Goal: Task Accomplishment & Management: Manage account settings

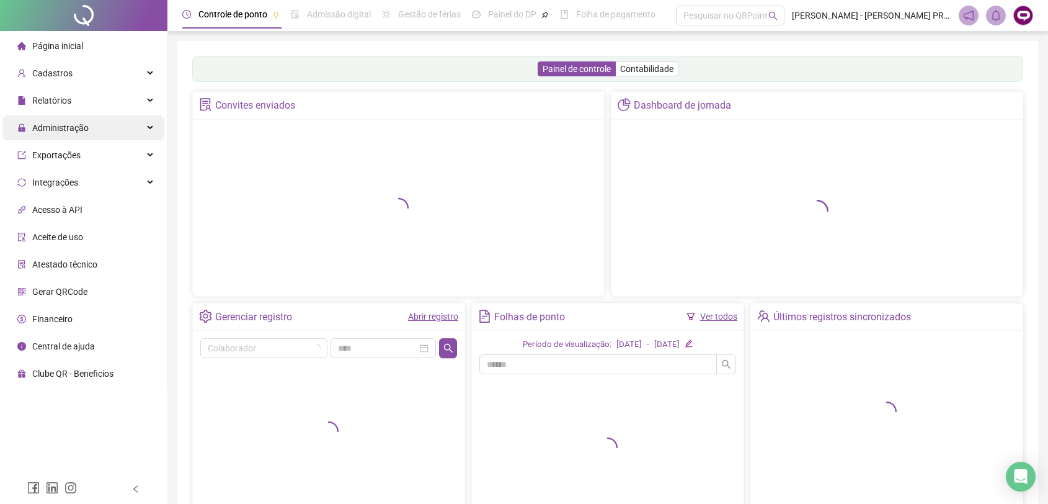
click at [98, 130] on div "Administração" at bounding box center [83, 127] width 162 height 25
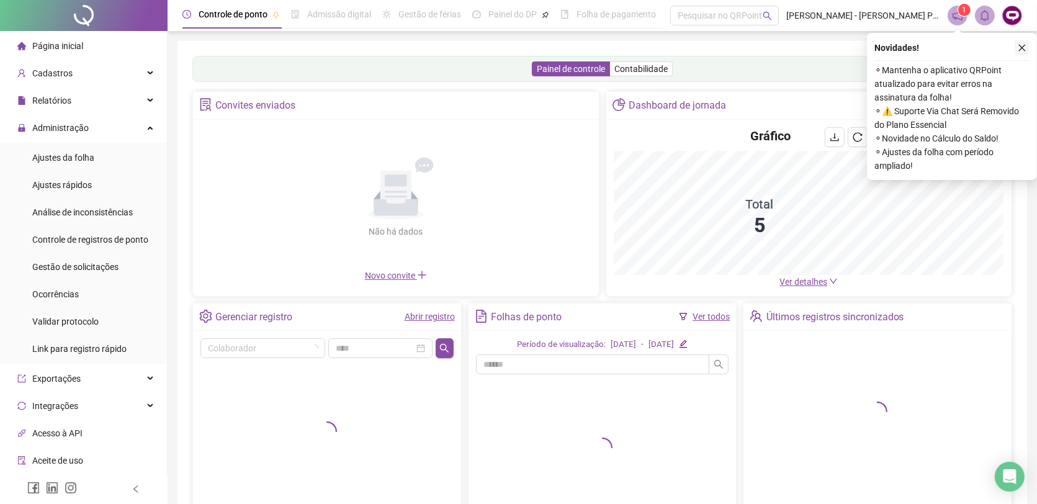
click at [64, 160] on span "Ajustes da folha" at bounding box center [63, 158] width 62 height 10
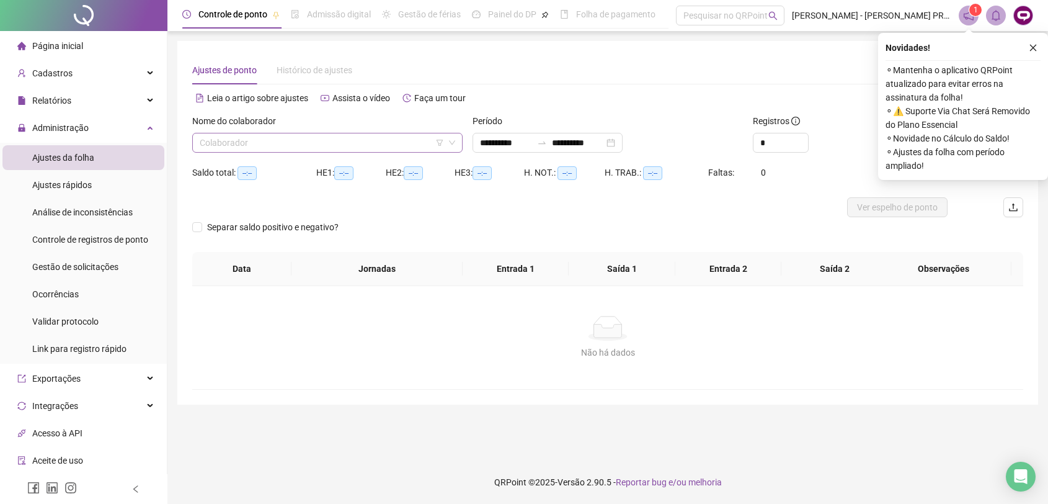
type input "**********"
click at [416, 138] on input "search" at bounding box center [322, 142] width 244 height 19
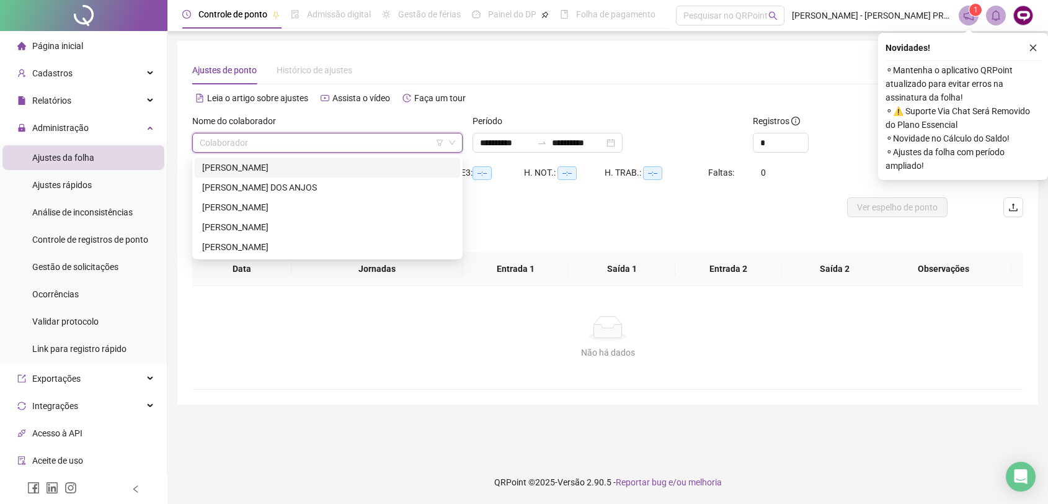
click at [284, 159] on div "[PERSON_NAME]" at bounding box center [328, 168] width 266 height 20
click at [1037, 45] on icon "close" at bounding box center [1033, 48] width 7 height 7
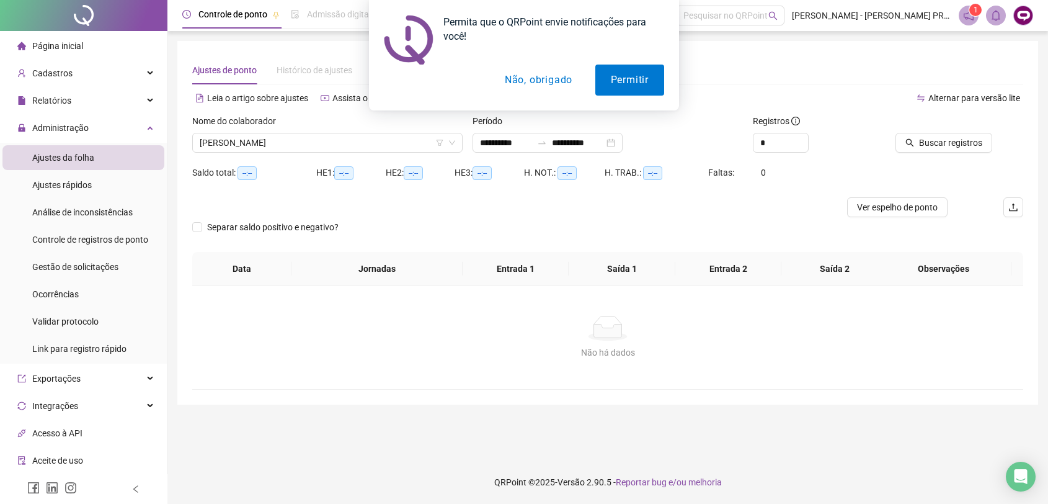
click at [540, 78] on button "Não, obrigado" at bounding box center [538, 80] width 99 height 31
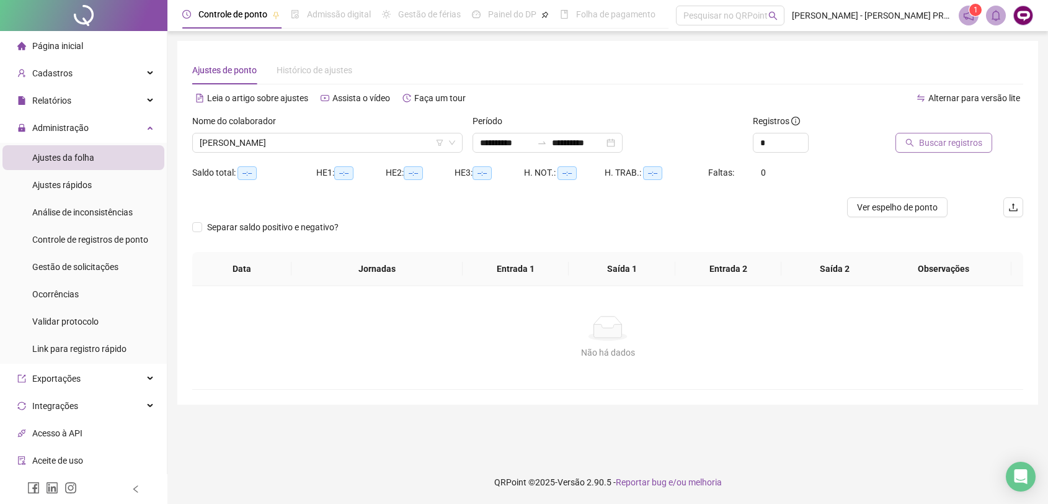
click at [940, 147] on span "Buscar registros" at bounding box center [950, 143] width 63 height 14
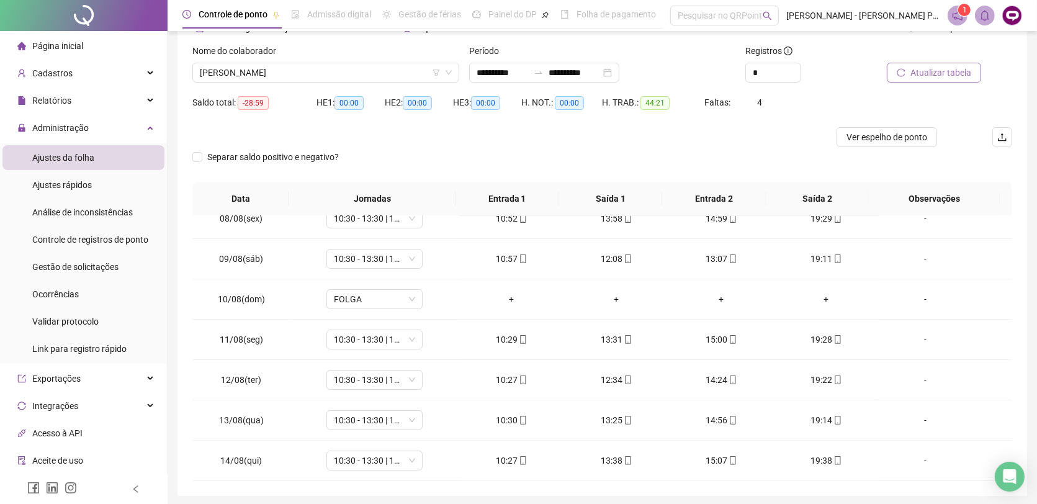
scroll to position [220, 0]
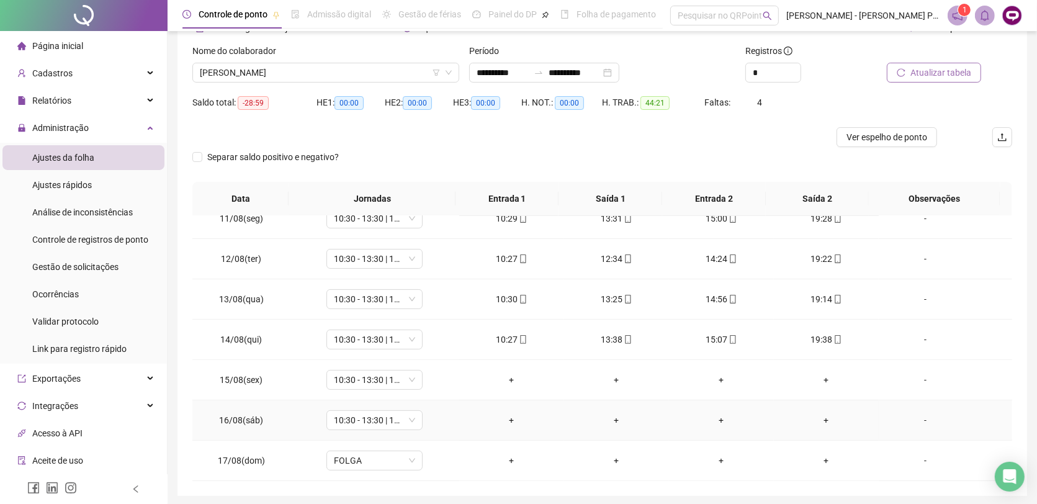
click at [916, 422] on div "-" at bounding box center [924, 420] width 73 height 14
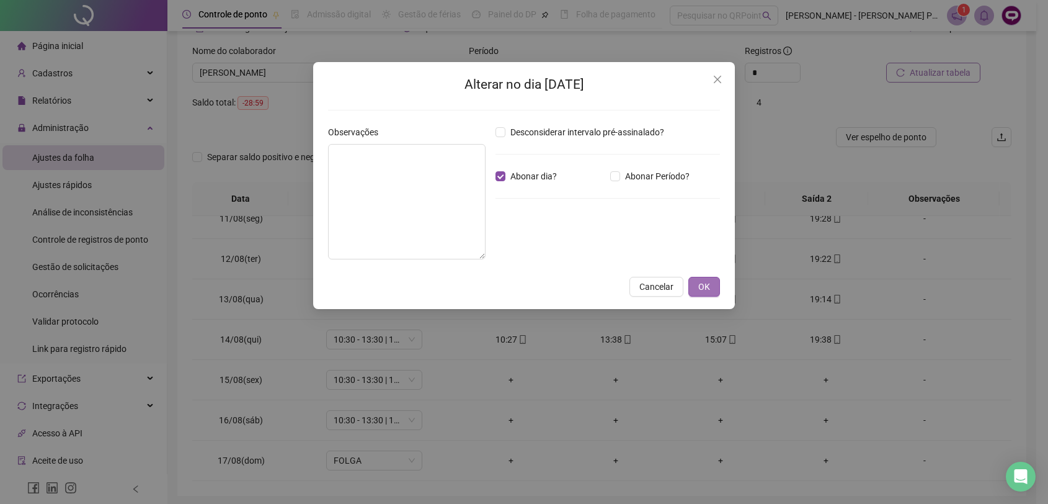
click at [704, 286] on span "OK" at bounding box center [705, 287] width 12 height 14
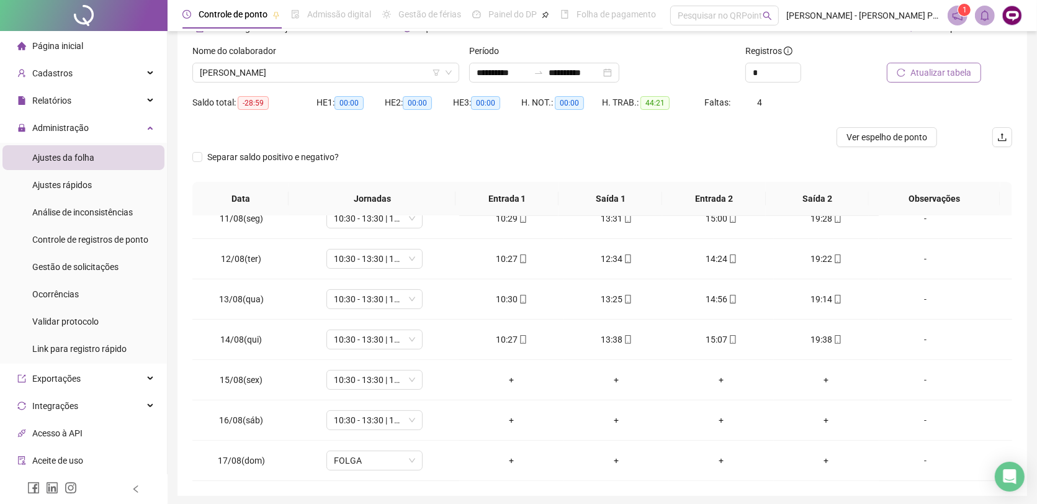
click at [905, 73] on icon "reload" at bounding box center [900, 72] width 9 height 9
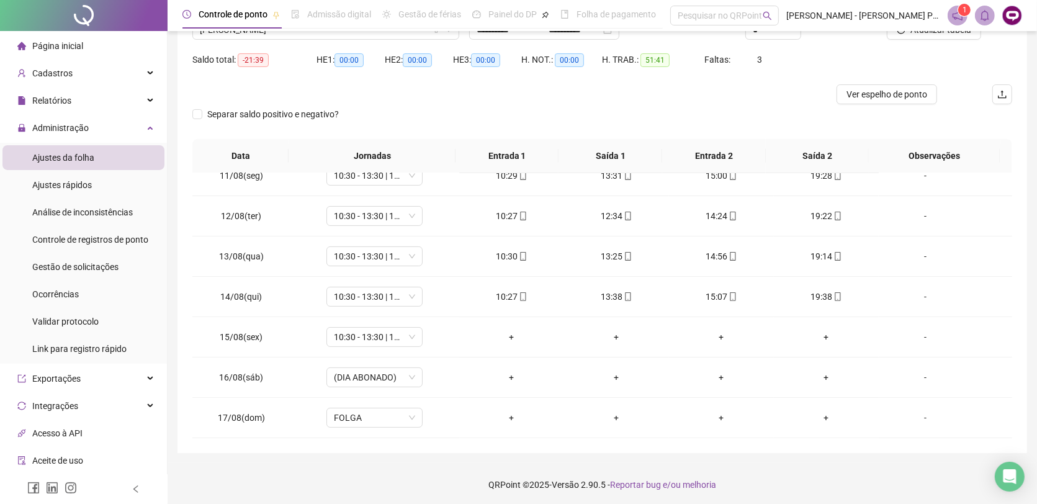
scroll to position [115, 0]
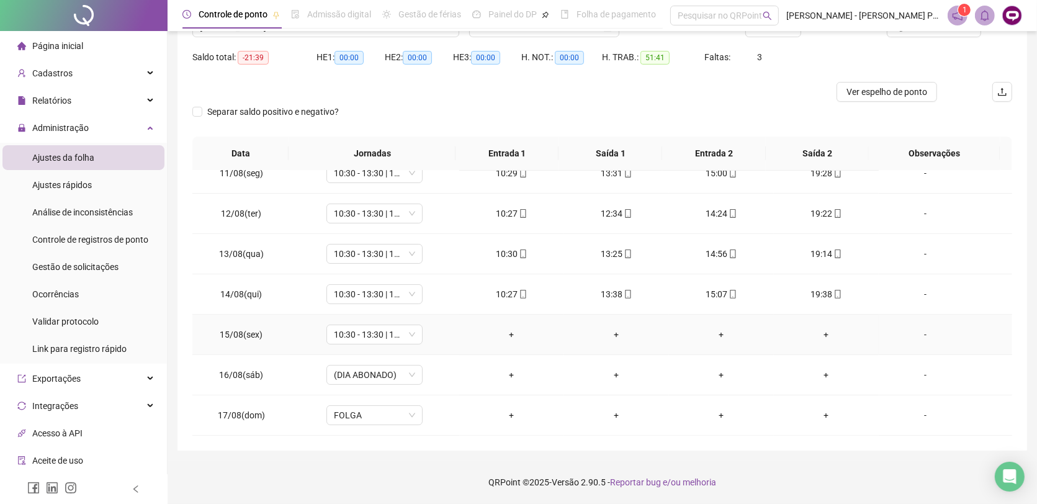
click at [916, 335] on div "-" at bounding box center [924, 335] width 73 height 14
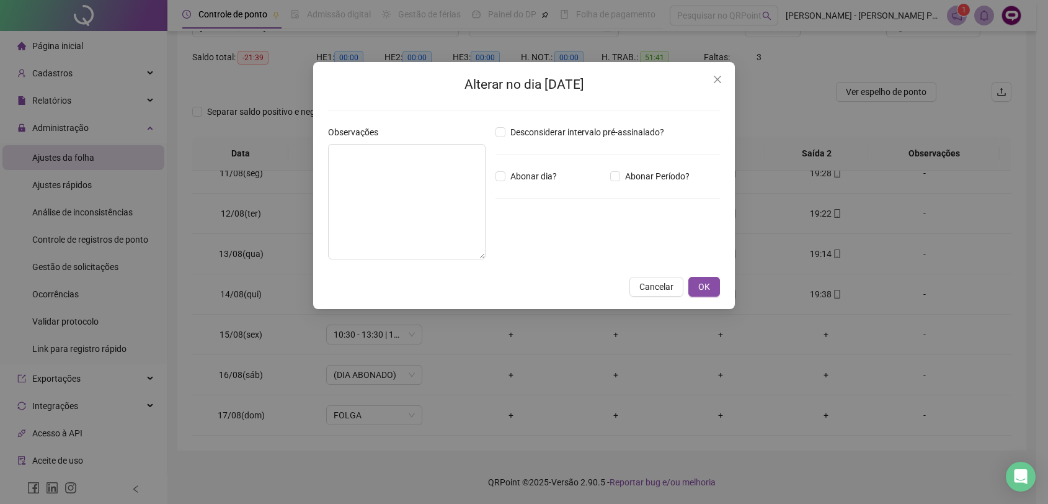
drag, startPoint x: 717, startPoint y: 76, endPoint x: 677, endPoint y: 86, distance: 40.3
click at [717, 76] on icon "close" at bounding box center [718, 79] width 10 height 10
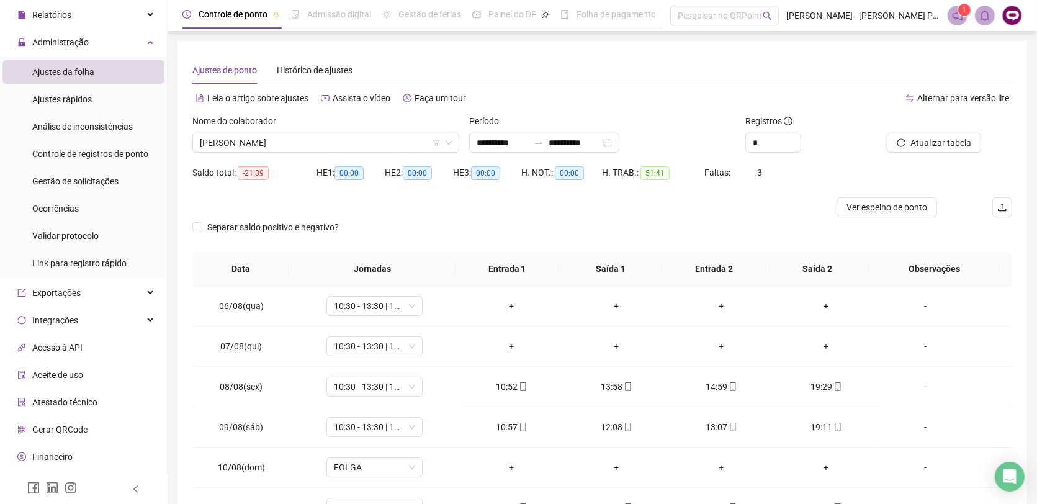
scroll to position [0, 0]
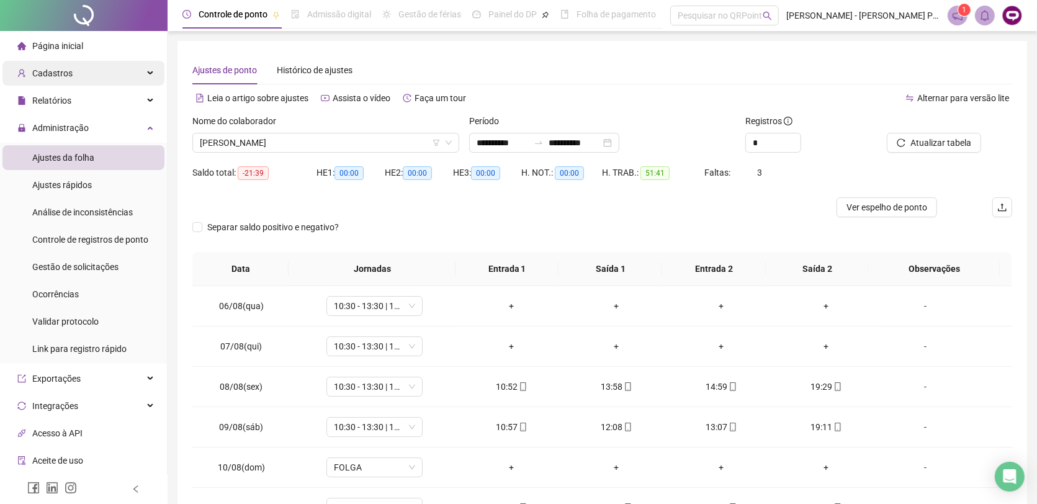
click at [137, 73] on div "Cadastros" at bounding box center [83, 73] width 162 height 25
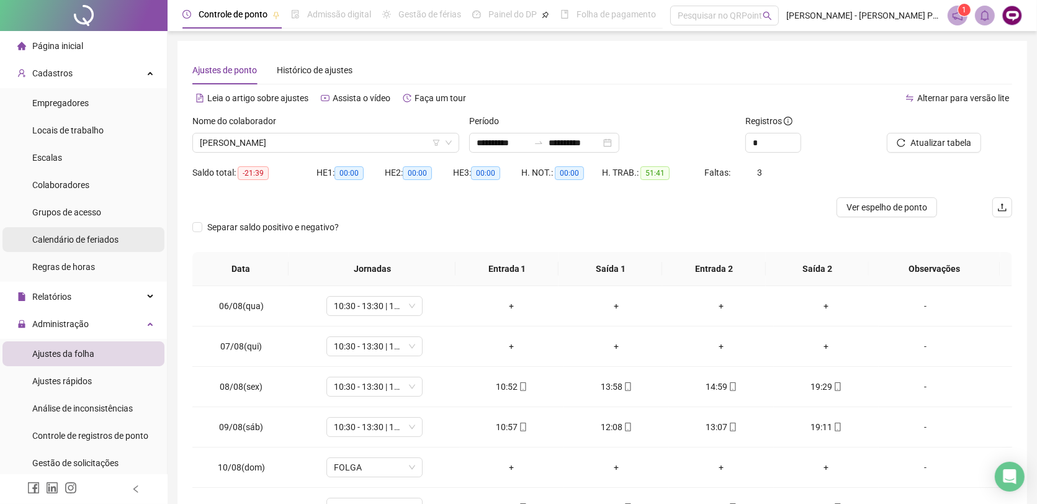
click at [112, 243] on span "Calendário de feriados" at bounding box center [75, 239] width 86 height 10
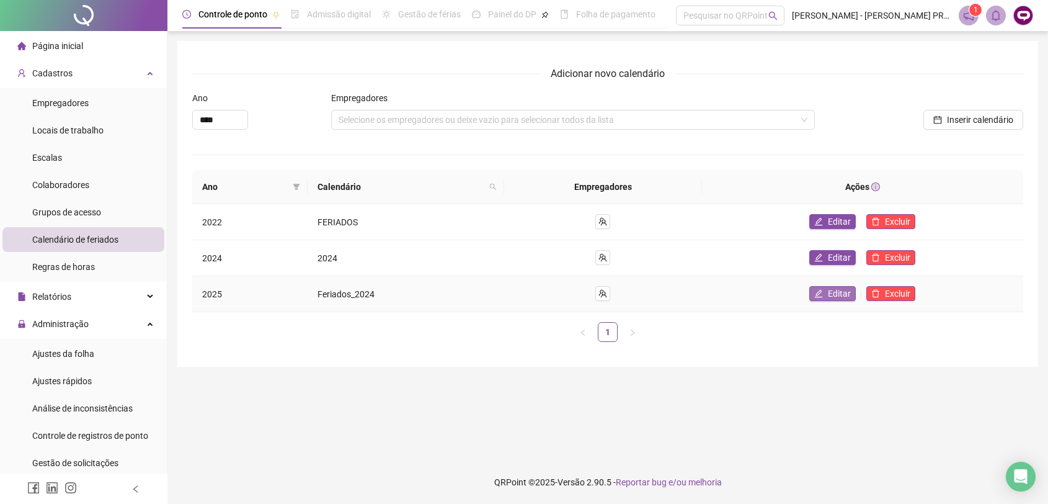
click at [837, 295] on span "Editar" at bounding box center [839, 294] width 23 height 14
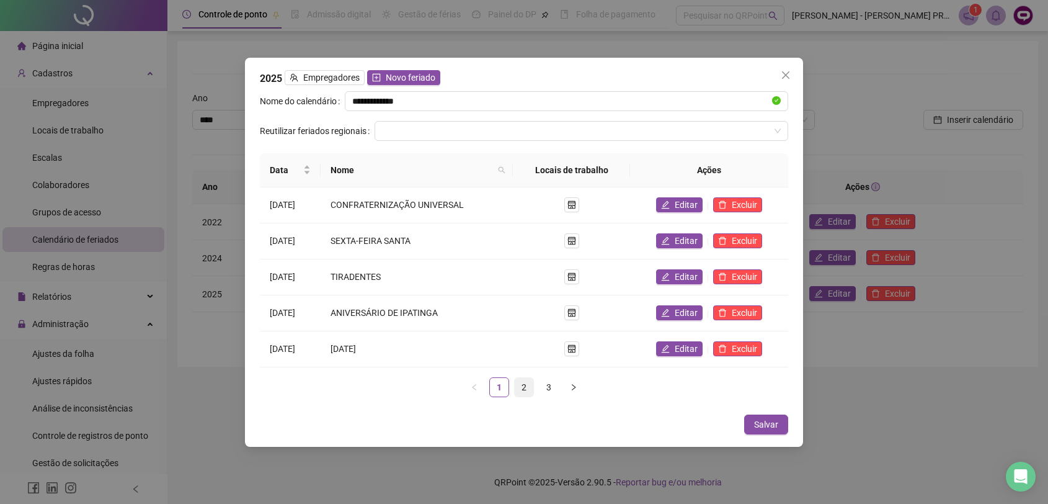
click at [522, 389] on link "2" at bounding box center [524, 387] width 19 height 19
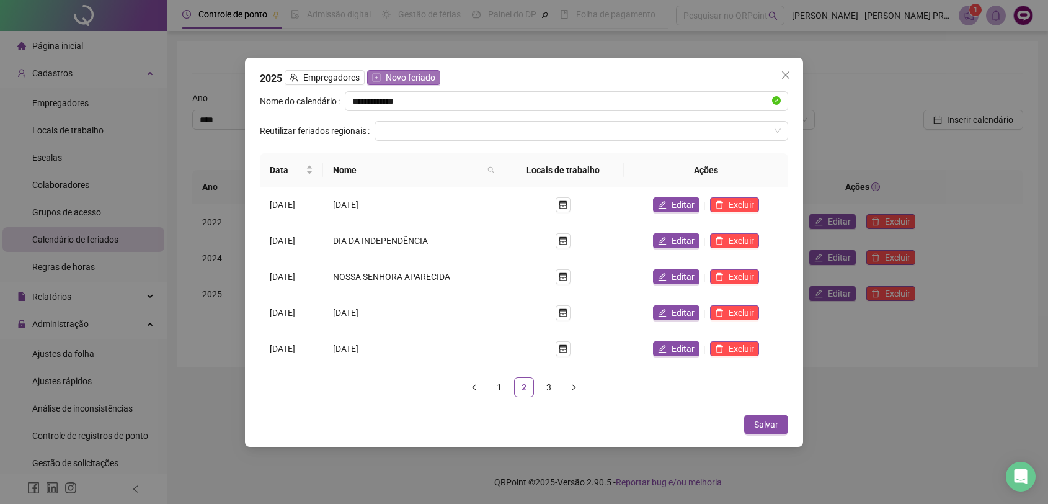
click at [413, 82] on span "Novo feriado" at bounding box center [411, 78] width 50 height 14
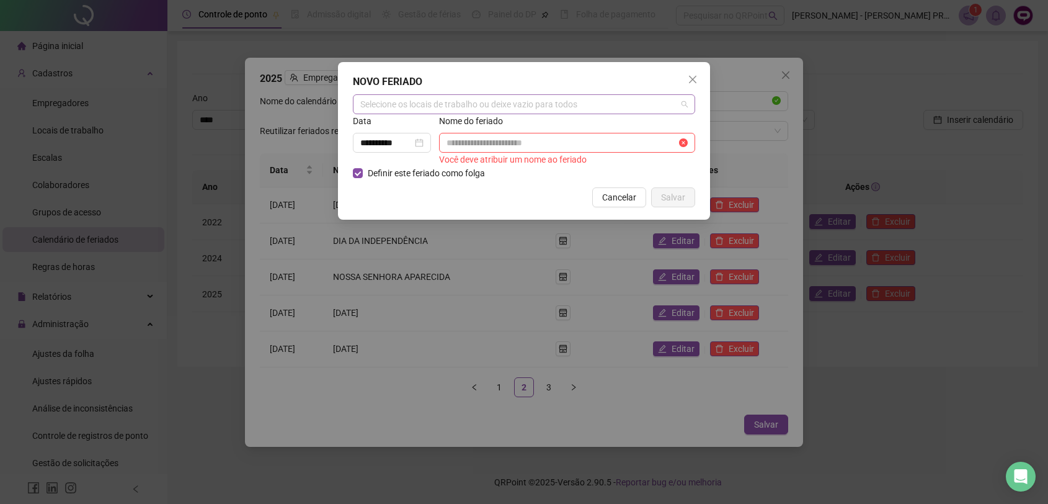
click at [417, 107] on div "Selecione os locais de trabalho ou deixe vazio para todos" at bounding box center [524, 104] width 342 height 20
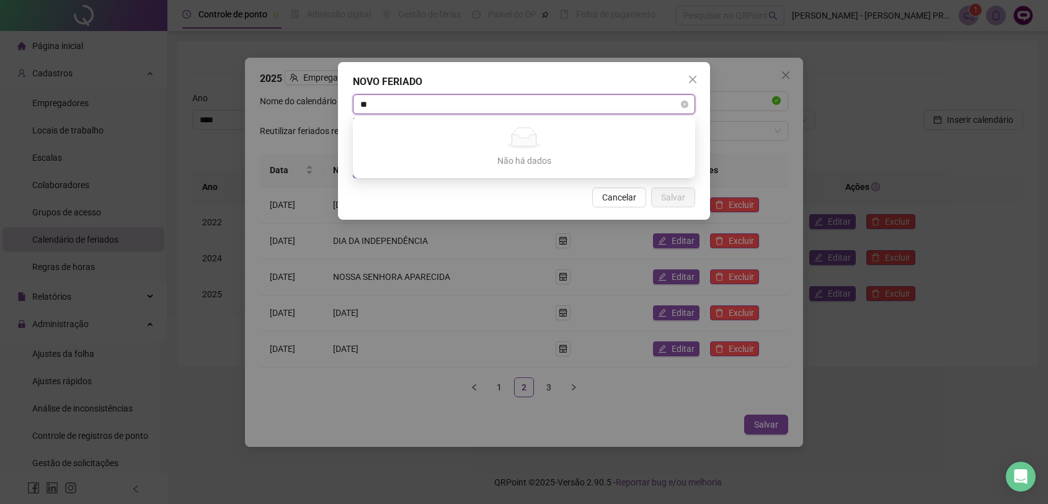
type input "*"
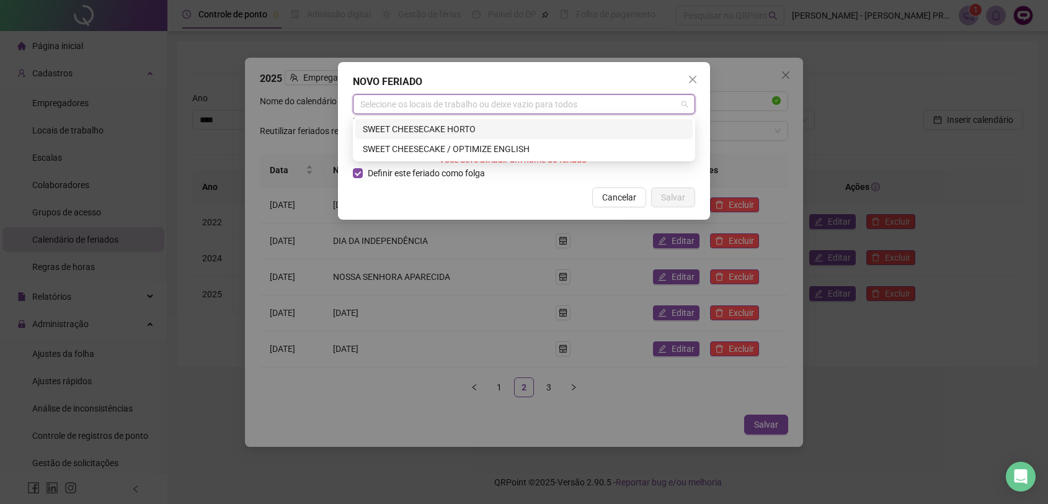
click at [495, 83] on div "NOVO FERIADO" at bounding box center [524, 81] width 342 height 15
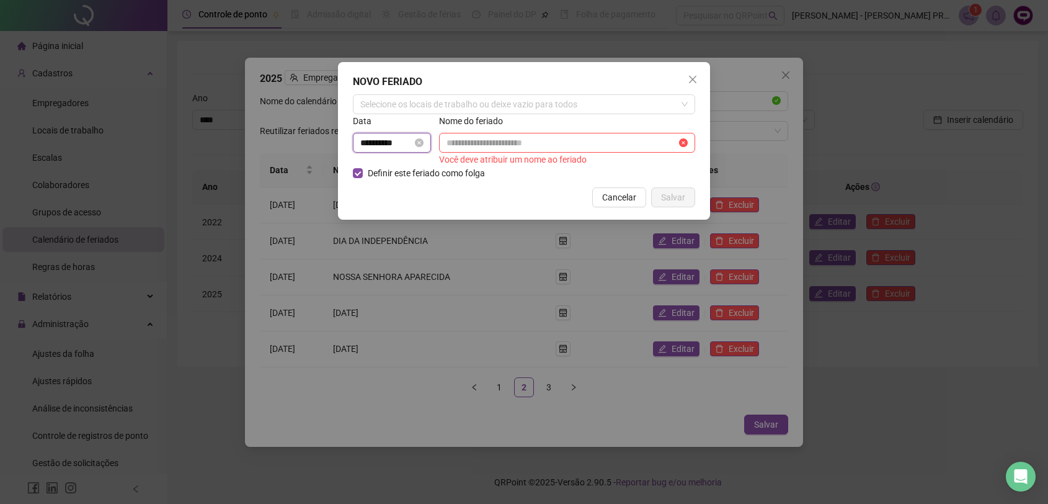
click at [361, 144] on input "**********" at bounding box center [386, 143] width 52 height 14
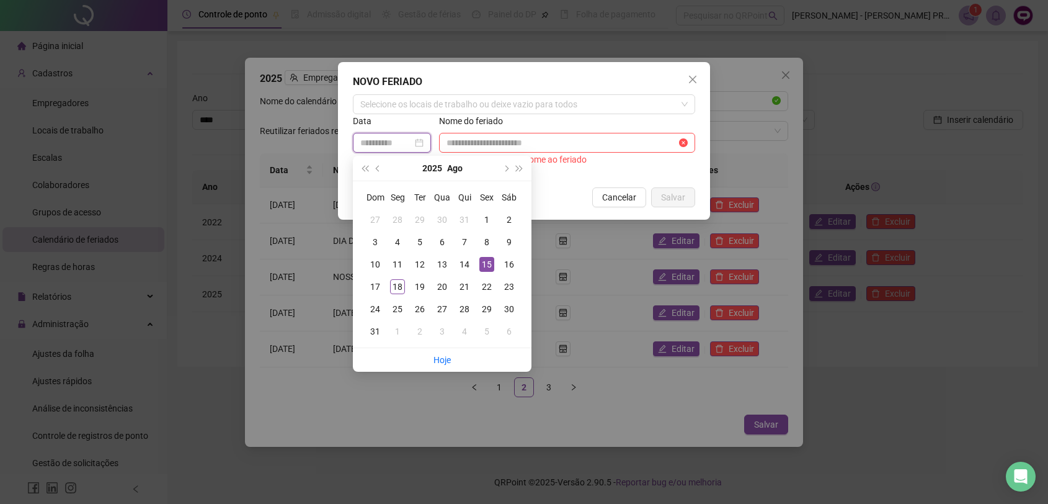
type input "**********"
drag, startPoint x: 488, startPoint y: 269, endPoint x: 464, endPoint y: 181, distance: 90.6
click at [487, 268] on div "15" at bounding box center [487, 264] width 15 height 15
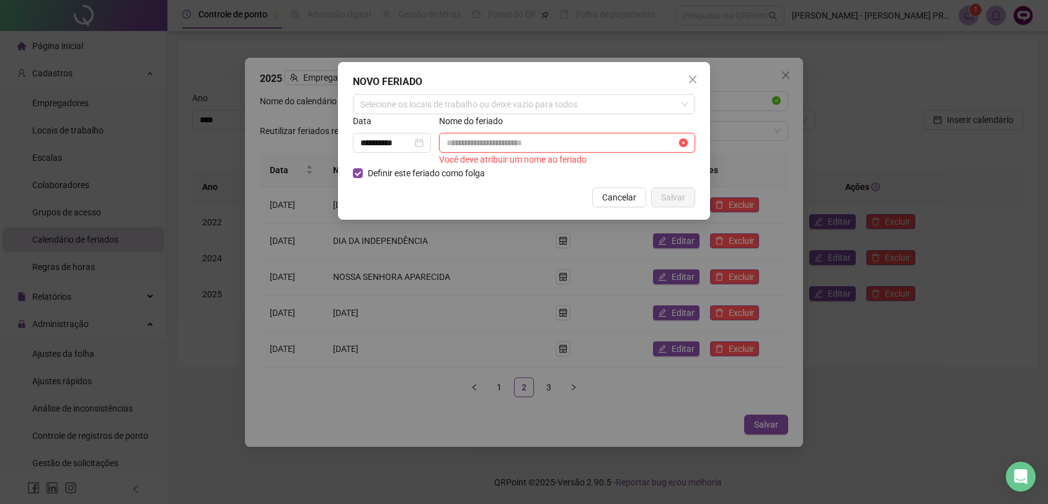
click at [472, 140] on input "text" at bounding box center [562, 143] width 230 height 14
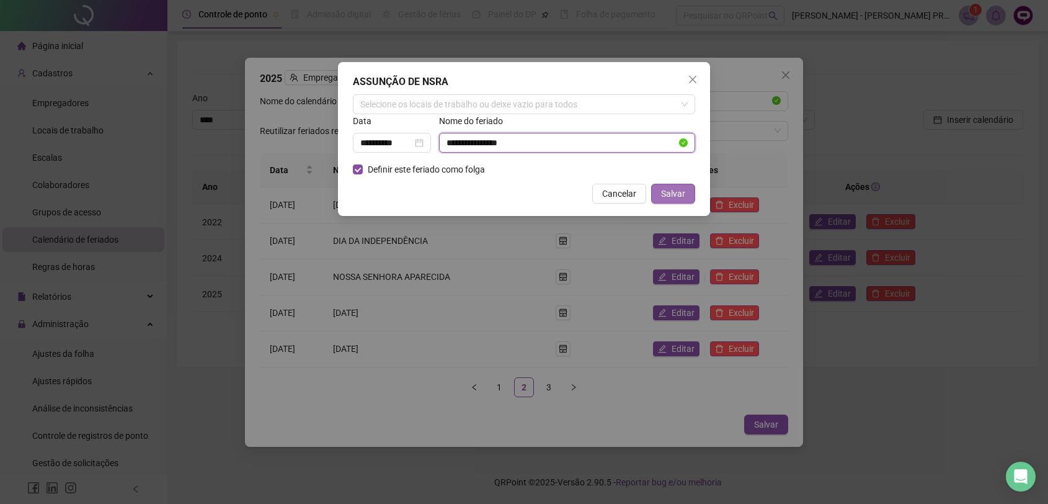
type input "**********"
click at [672, 196] on span "Salvar" at bounding box center [673, 194] width 24 height 14
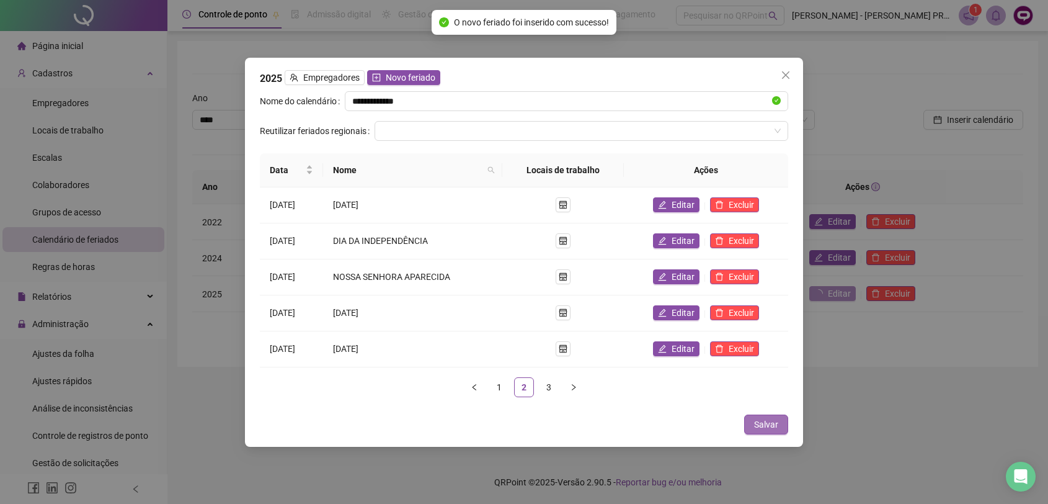
click at [765, 429] on span "Salvar" at bounding box center [766, 425] width 24 height 14
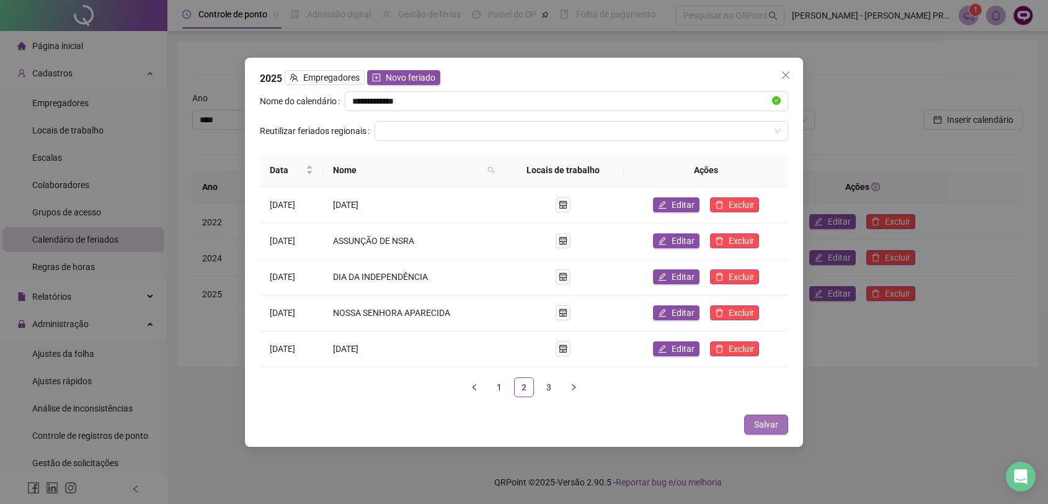
click at [769, 423] on span "Salvar" at bounding box center [766, 425] width 24 height 14
click at [779, 418] on button "Salvar" at bounding box center [766, 424] width 44 height 20
click at [785, 76] on icon "close" at bounding box center [786, 75] width 10 height 10
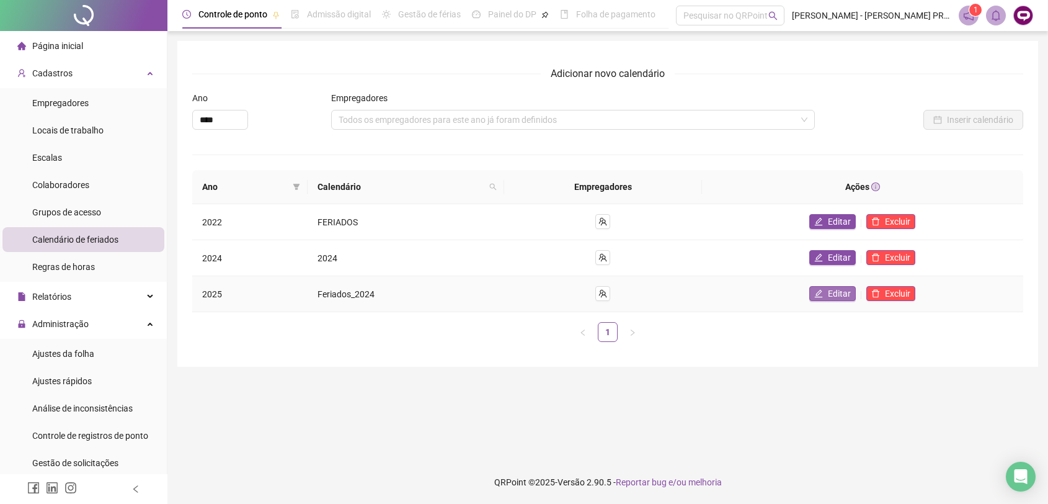
click at [824, 299] on button "Editar" at bounding box center [833, 293] width 47 height 15
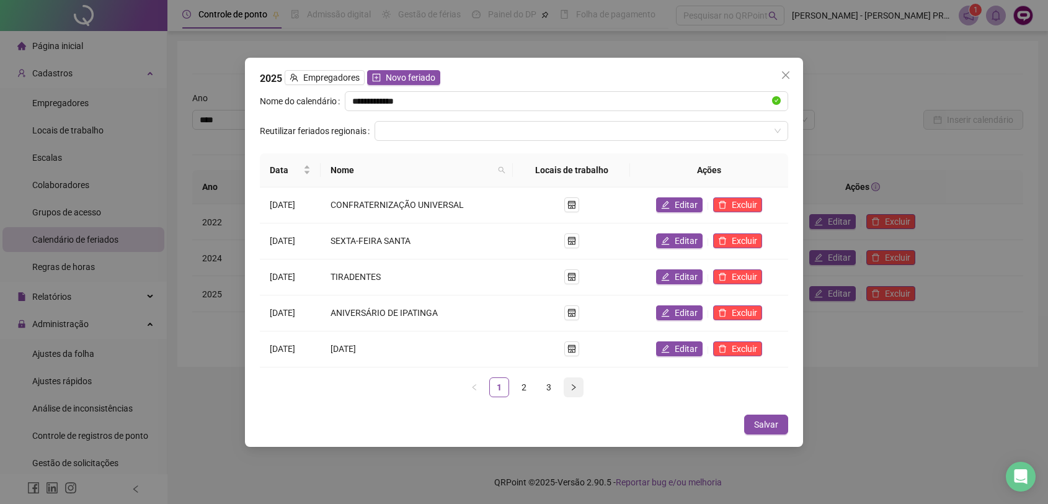
click at [569, 386] on button "button" at bounding box center [574, 387] width 20 height 20
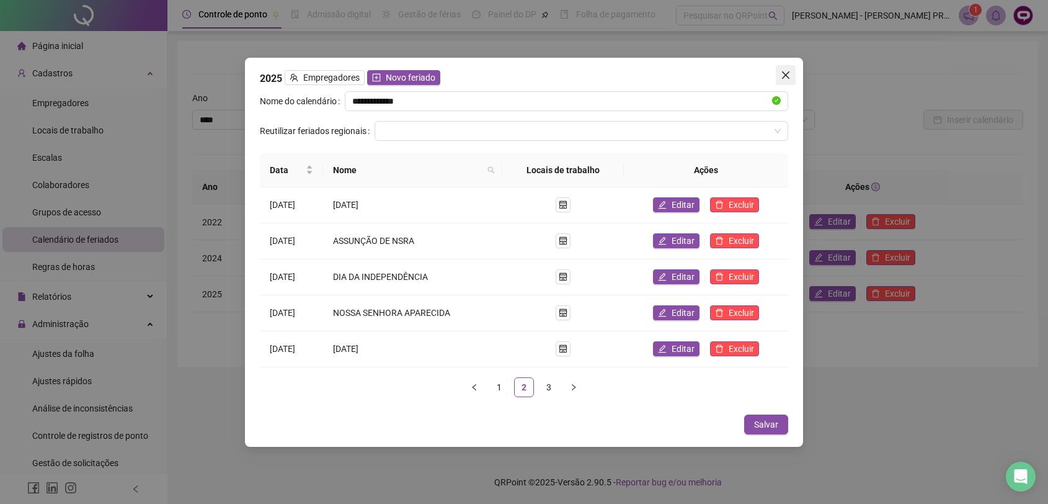
click at [787, 73] on icon "close" at bounding box center [785, 74] width 7 height 7
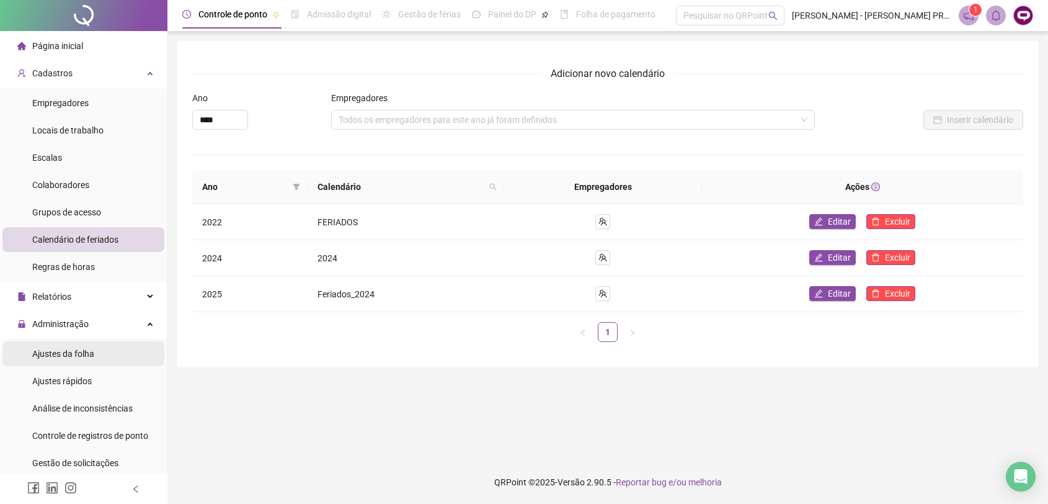
click at [87, 354] on span "Ajustes da folha" at bounding box center [63, 354] width 62 height 10
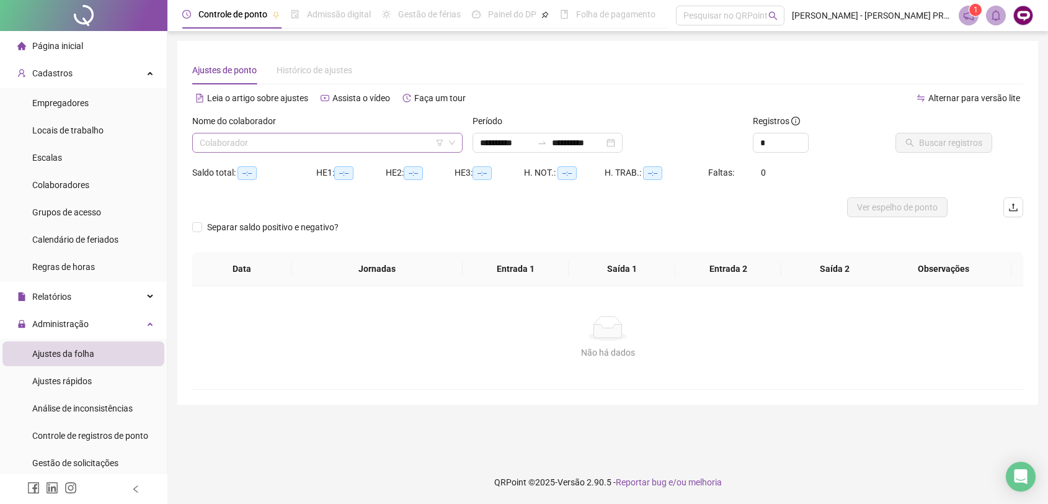
type input "**********"
click at [362, 141] on input "search" at bounding box center [322, 142] width 244 height 19
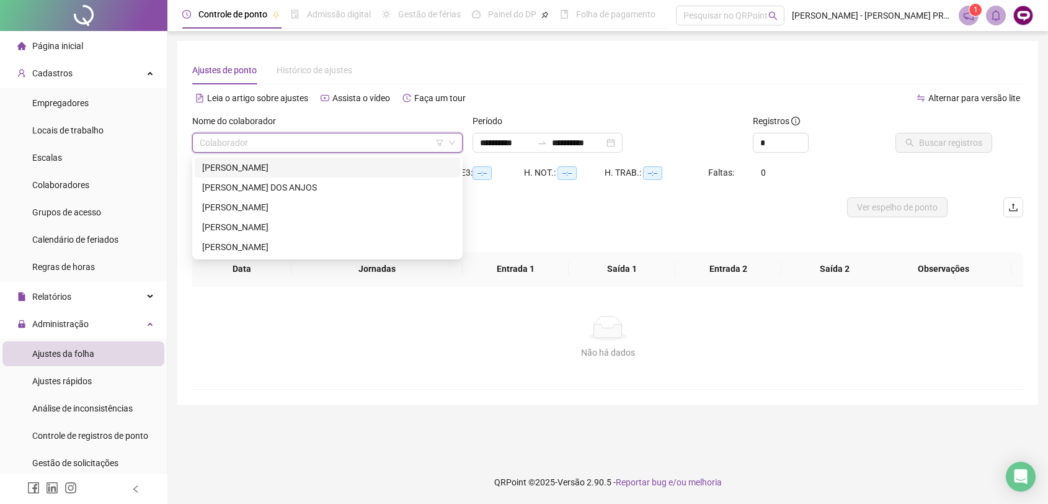
click at [273, 164] on div "[PERSON_NAME]" at bounding box center [327, 168] width 251 height 14
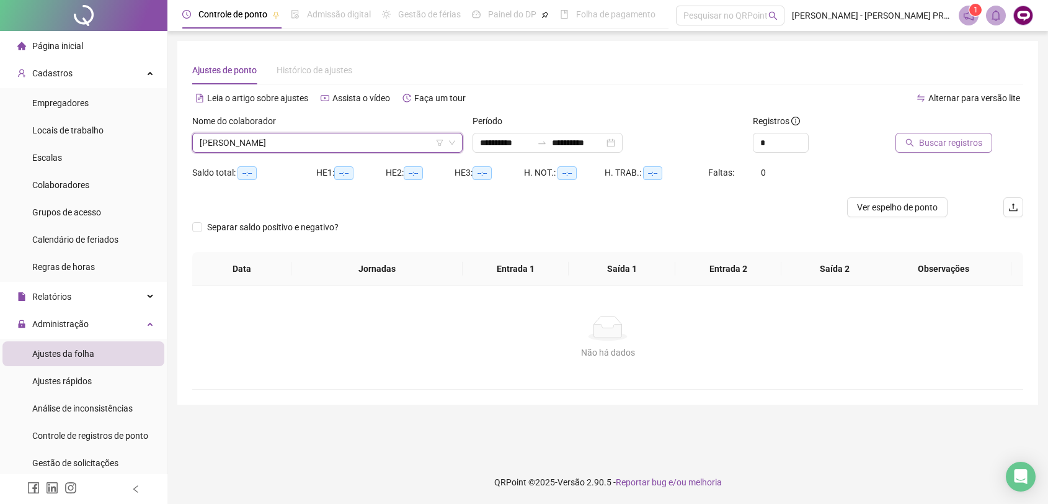
click at [941, 143] on span "Buscar registros" at bounding box center [950, 143] width 63 height 14
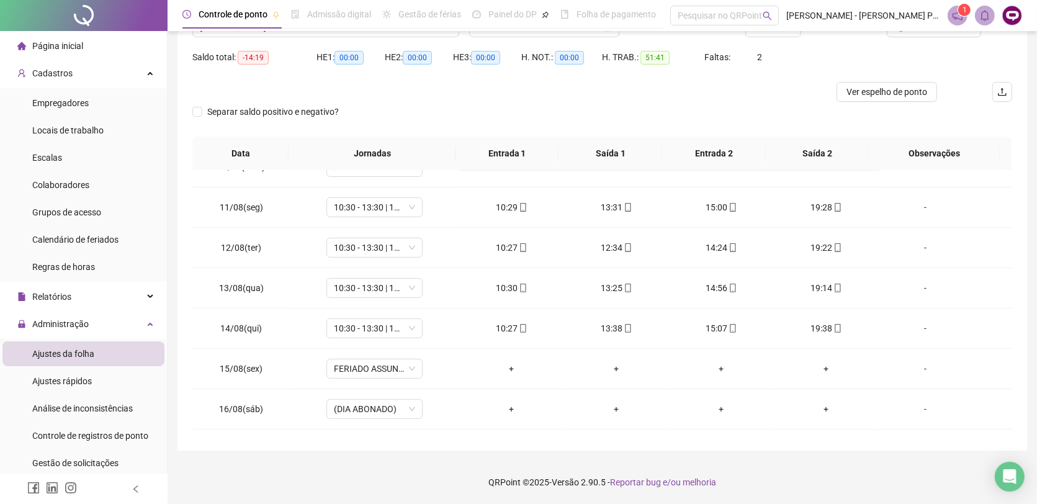
scroll to position [220, 0]
